Goal: Information Seeking & Learning: Learn about a topic

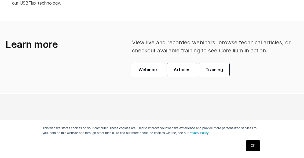
scroll to position [384, 0]
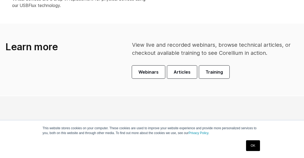
click at [190, 73] on link "Articles" at bounding box center [182, 71] width 30 height 13
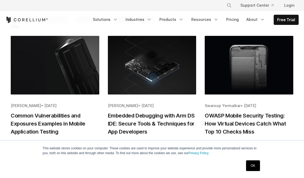
scroll to position [103, 0]
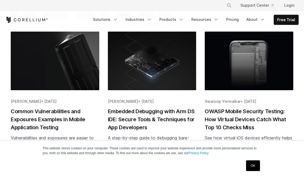
click at [30, 117] on h2 "Common Vulnerabilities and Exposures Examples in Mobile Application Testing" at bounding box center [55, 120] width 89 height 24
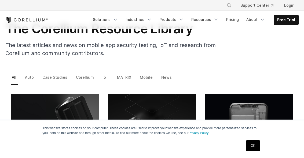
scroll to position [0, 0]
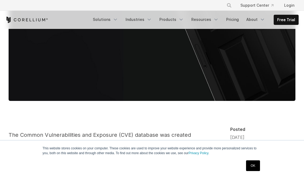
click at [256, 158] on link "OK" at bounding box center [253, 166] width 14 height 11
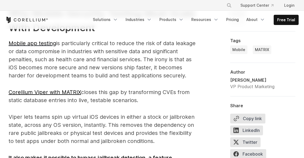
scroll to position [1492, 0]
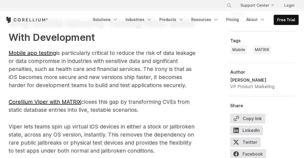
click at [17, 53] on span "Mobile app testing" at bounding box center [33, 53] width 48 height 6
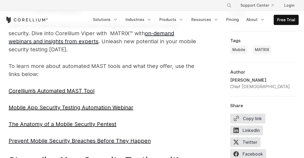
scroll to position [1226, 0]
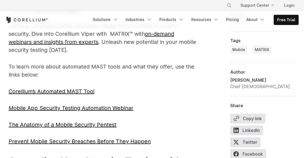
click at [181, 16] on link "Products" at bounding box center [171, 20] width 31 height 10
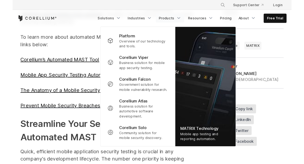
scroll to position [1253, 0]
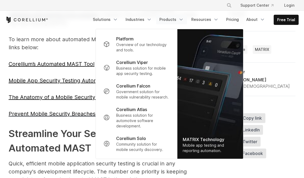
click at [30, 145] on h2 "Streamline Your Security Testing with Automated MAST" at bounding box center [103, 141] width 188 height 29
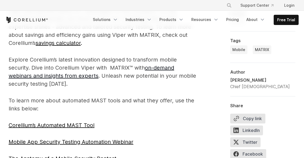
scroll to position [1191, 0]
